Goal: Book appointment/travel/reservation

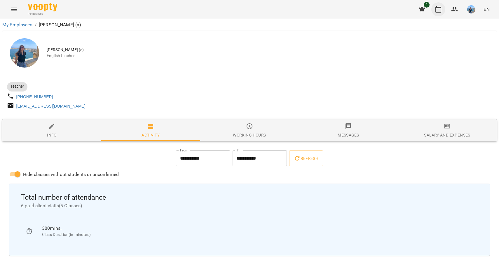
click at [438, 9] on icon "button" at bounding box center [438, 9] width 7 height 7
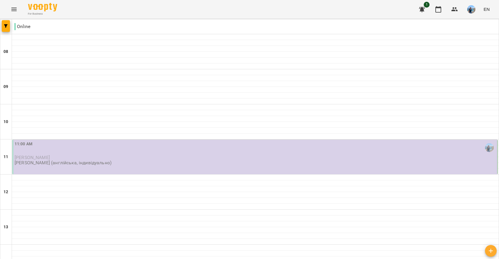
scroll to position [43, 0]
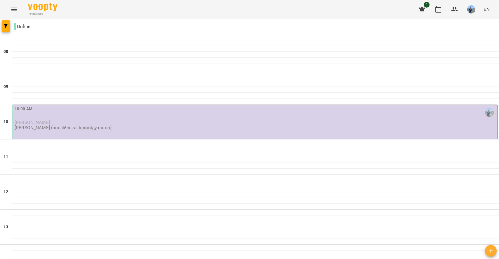
scroll to position [28, 0]
click at [93, 106] on div "10:00 AM" at bounding box center [256, 112] width 482 height 13
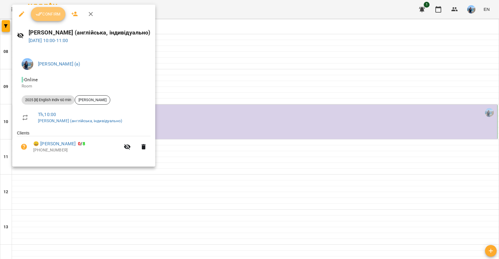
click at [44, 14] on span "Confirm" at bounding box center [48, 14] width 25 height 7
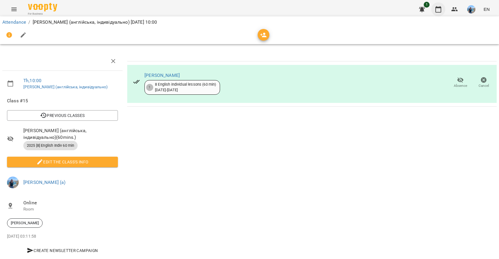
click at [441, 9] on icon "button" at bounding box center [438, 9] width 7 height 7
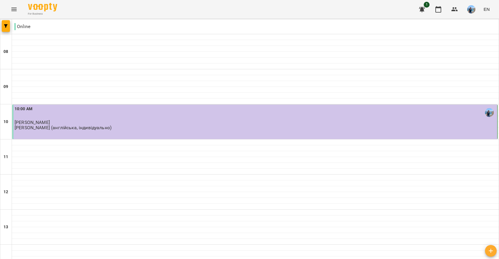
scroll to position [255, 0]
click at [473, 9] on img "button" at bounding box center [472, 9] width 8 height 8
click at [436, 21] on span "[PERSON_NAME] (а)" at bounding box center [415, 22] width 39 height 7
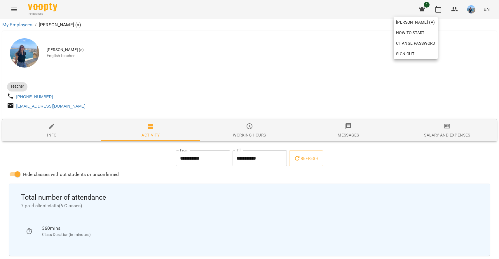
click at [345, 81] on div at bounding box center [249, 129] width 499 height 259
